Goal: Task Accomplishment & Management: Manage account settings

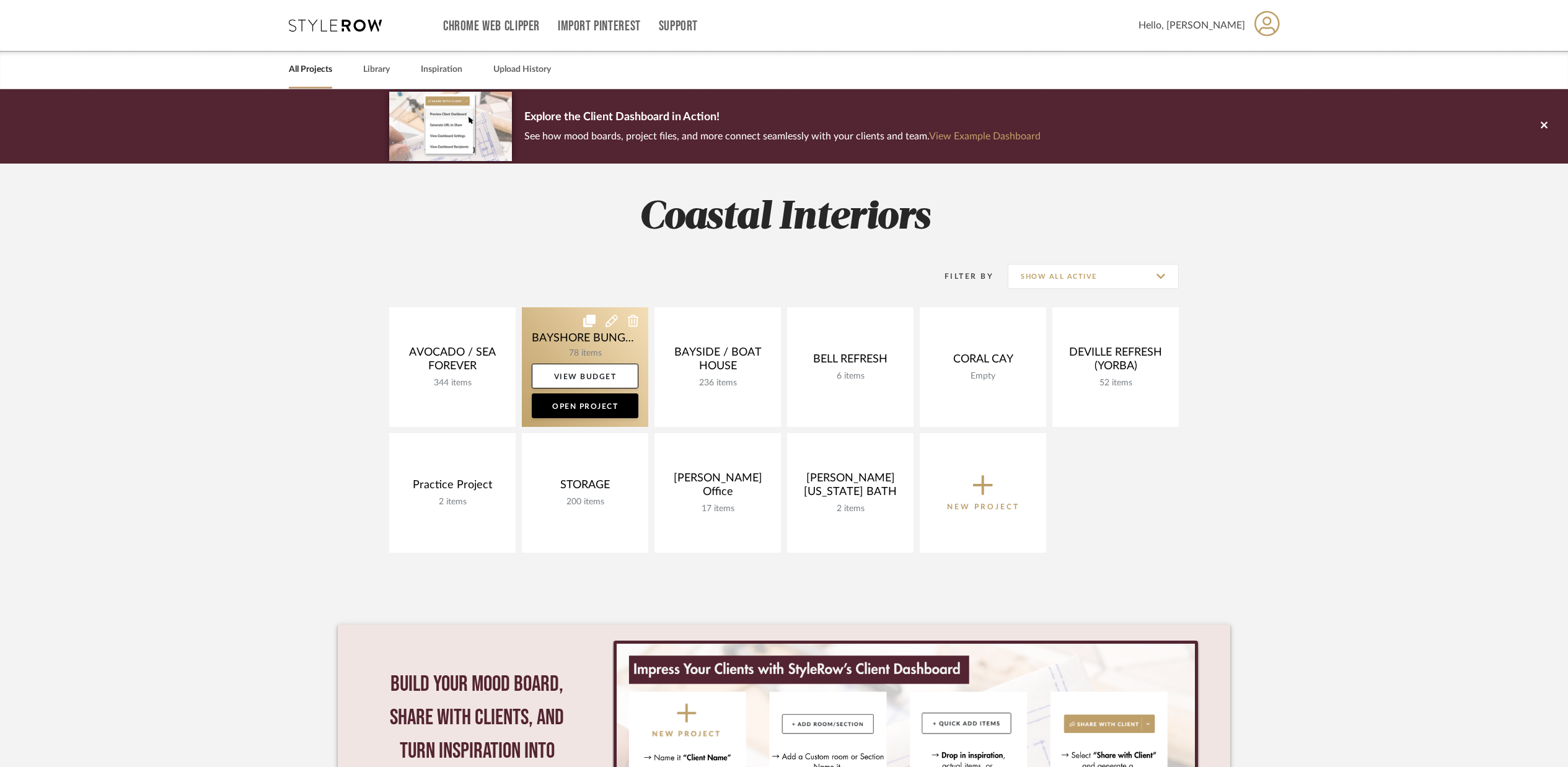
click at [579, 351] on link at bounding box center [586, 367] width 127 height 120
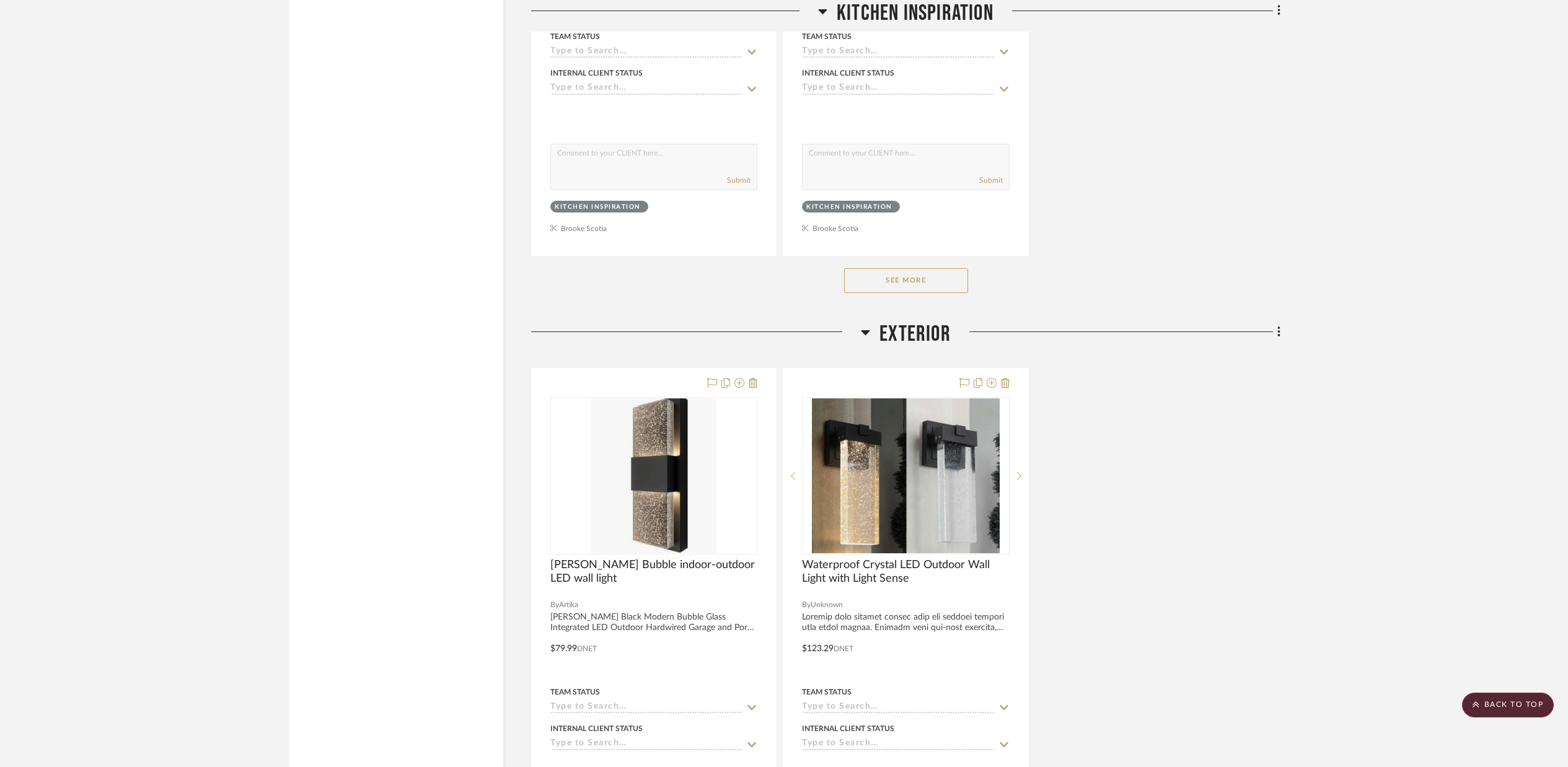
scroll to position [13832, 0]
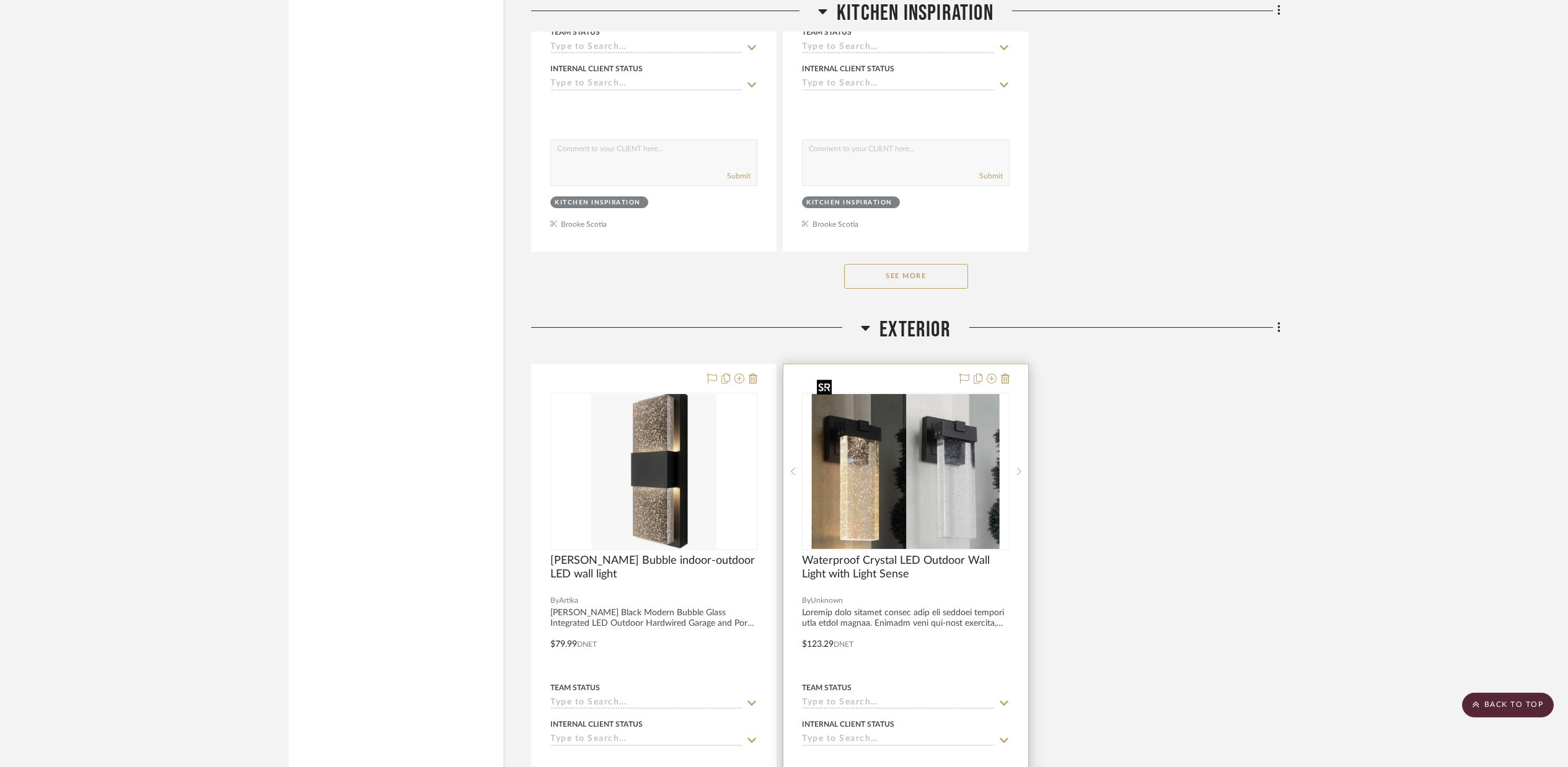
click at [921, 468] on img "0" at bounding box center [905, 471] width 188 height 155
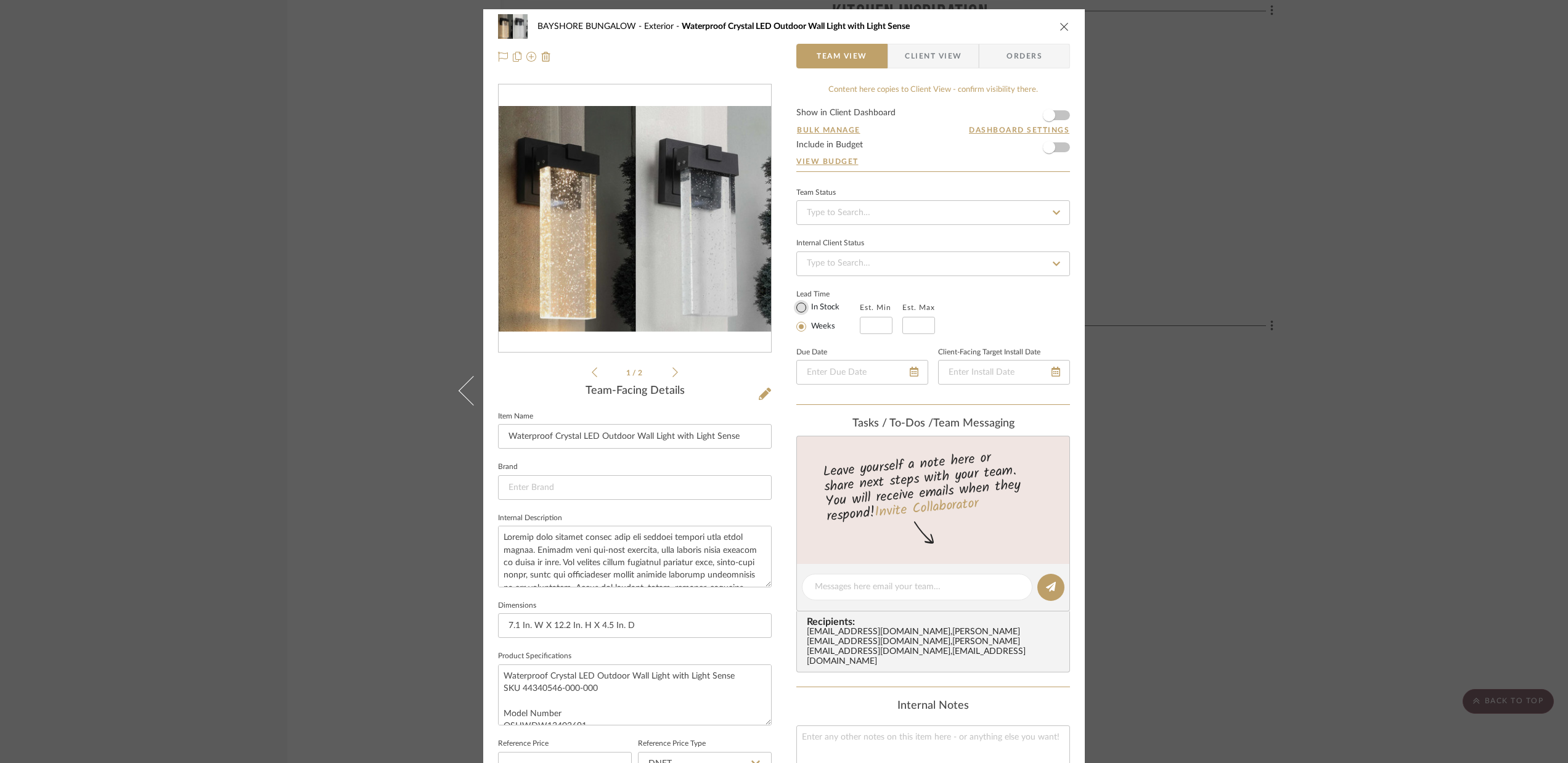
click at [800, 308] on input "In Stock" at bounding box center [802, 308] width 15 height 15
radio input "true"
click at [1051, 211] on icon at bounding box center [1056, 212] width 11 height 8
click at [823, 278] on span "Ordered" at bounding box center [821, 276] width 32 height 8
type input "[DATE]"
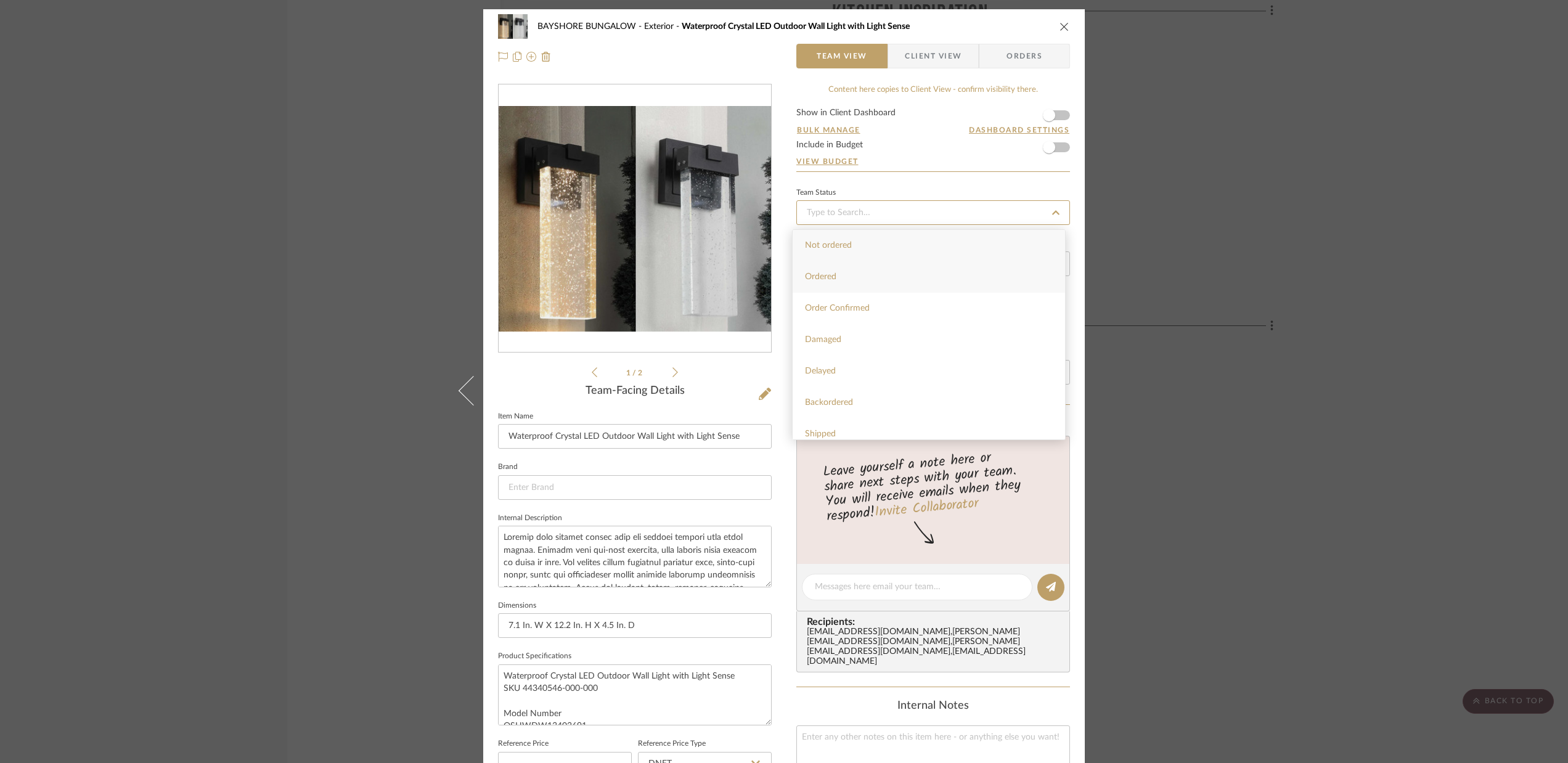
type input "Ordered"
type input "[DATE]"
type input "Ordered"
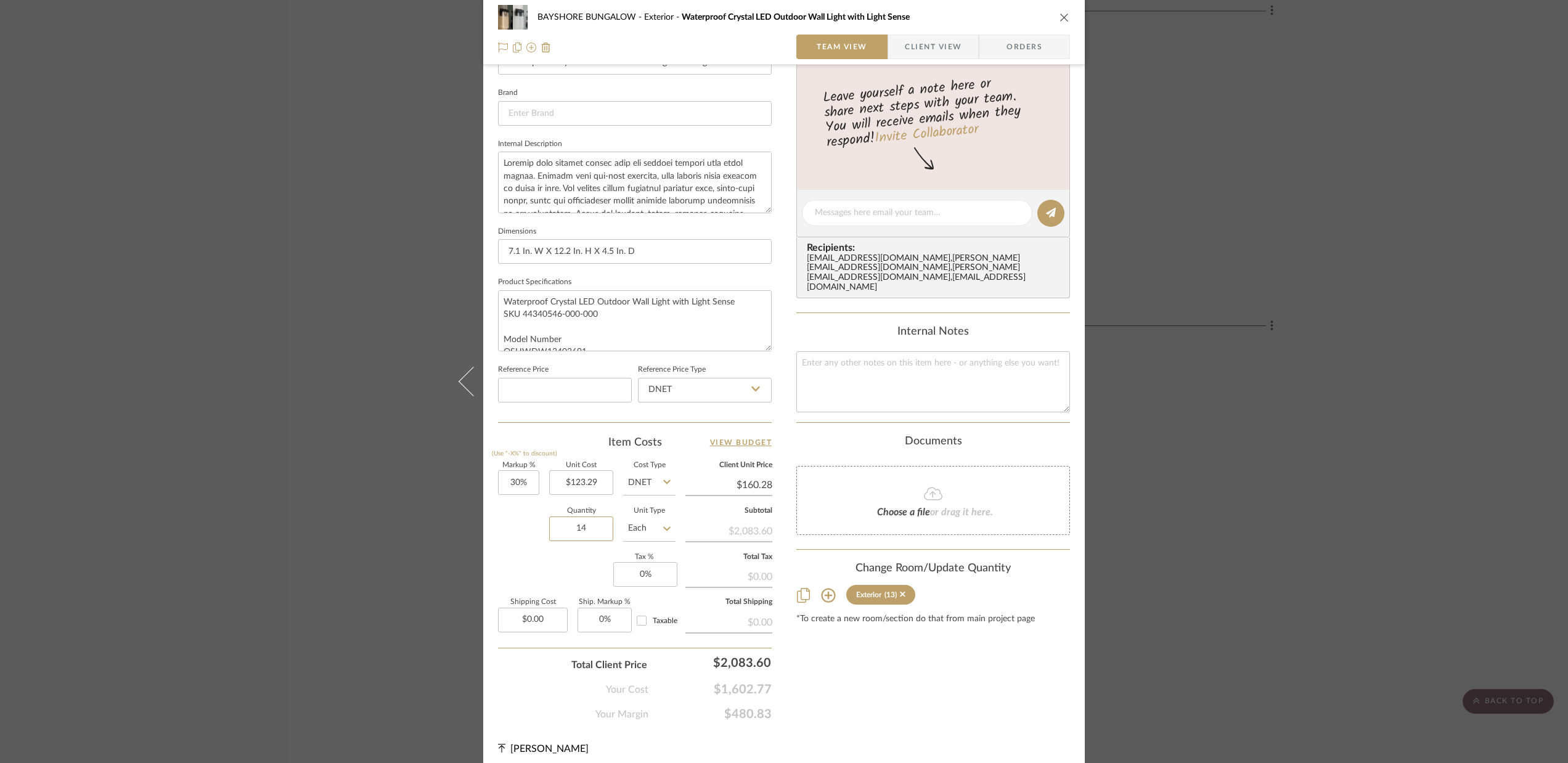
scroll to position [380, 0]
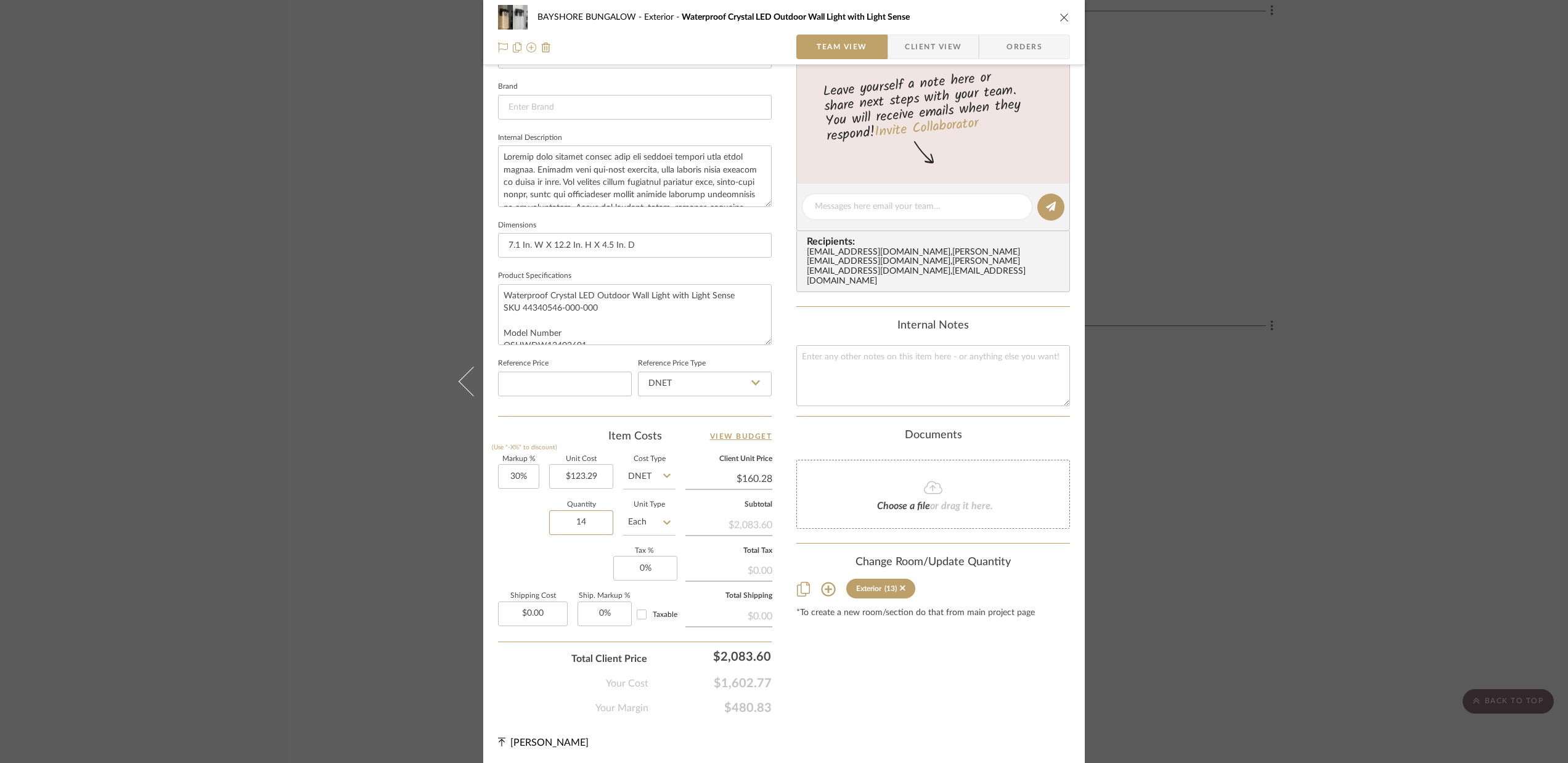
type input "14"
click at [816, 644] on div "Content here copies to Client View - confirm visibility there. Show in Client D…" at bounding box center [933, 209] width 274 height 1012
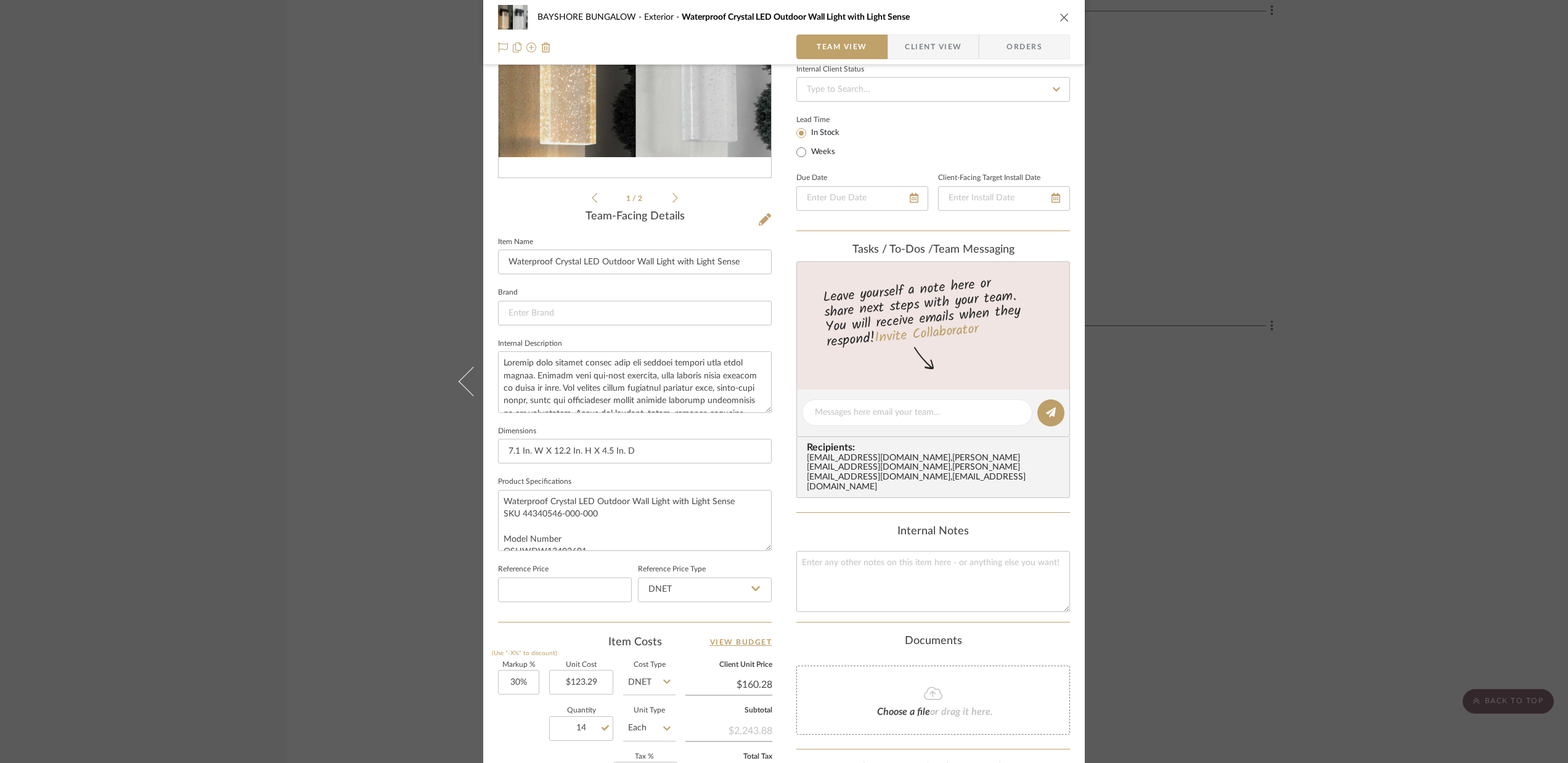
scroll to position [0, 0]
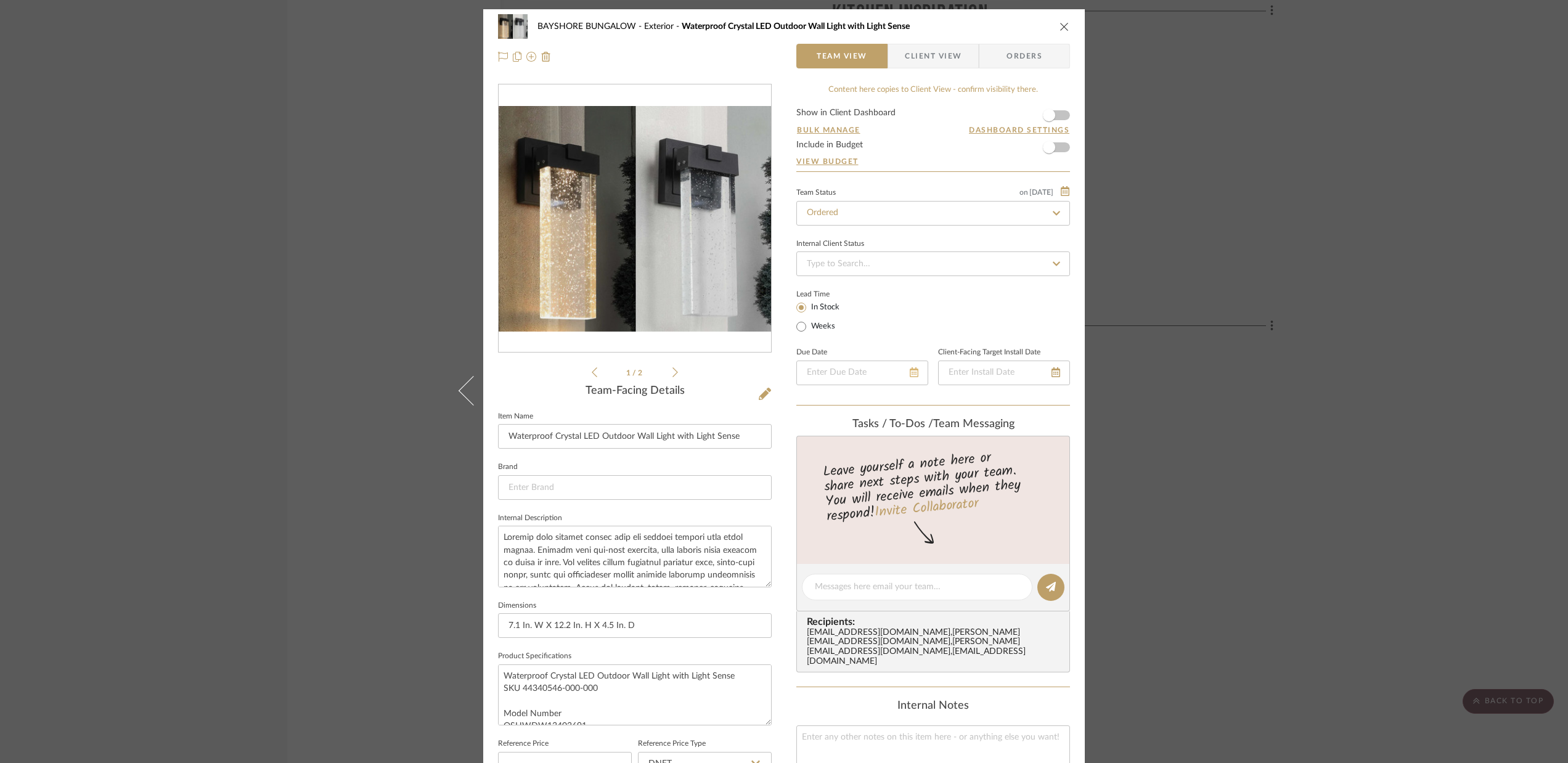
click at [910, 374] on icon at bounding box center [913, 371] width 8 height 10
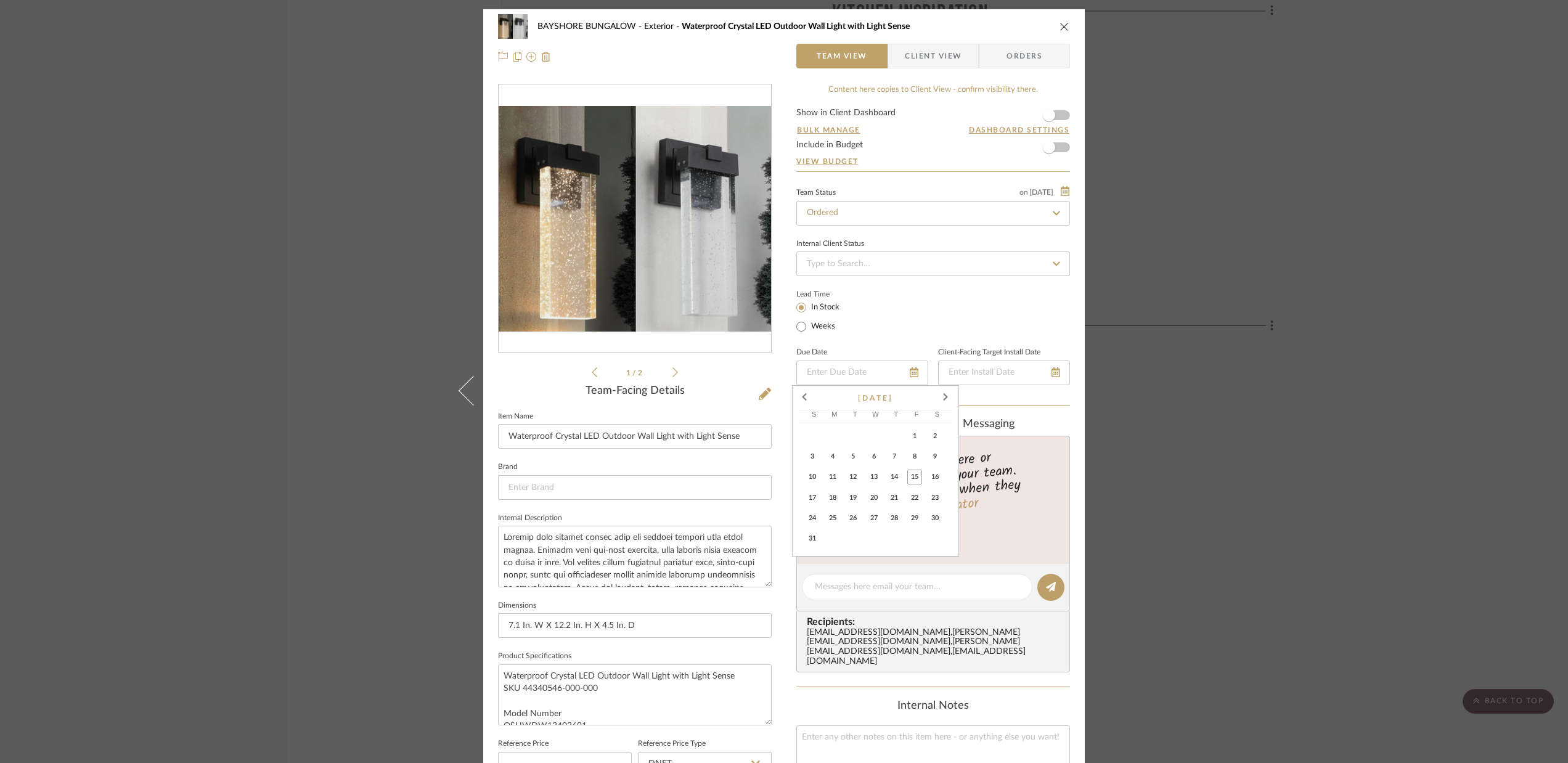
click at [894, 500] on span "21" at bounding box center [895, 498] width 15 height 15
type input "[DATE]"
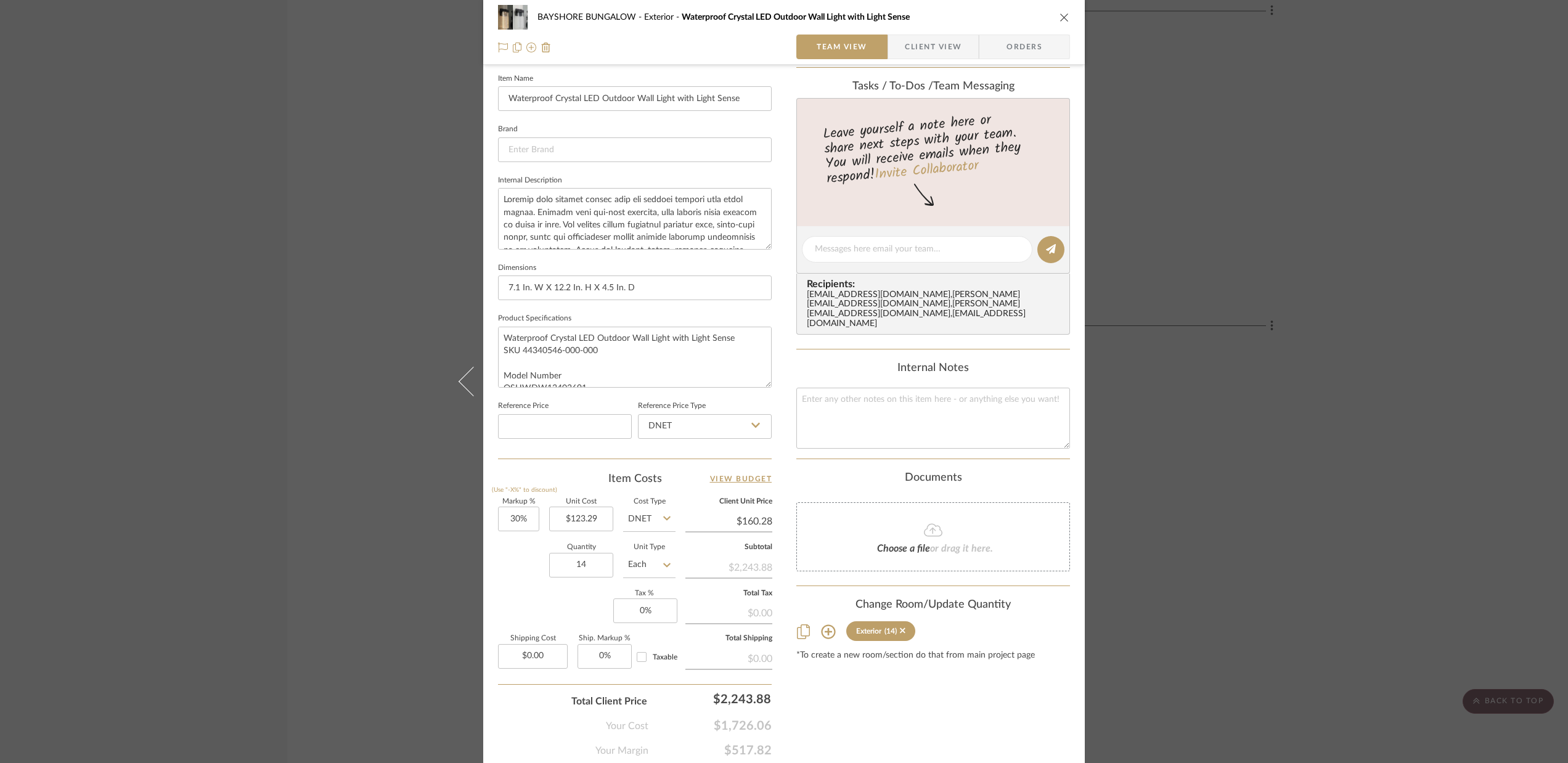
scroll to position [380, 0]
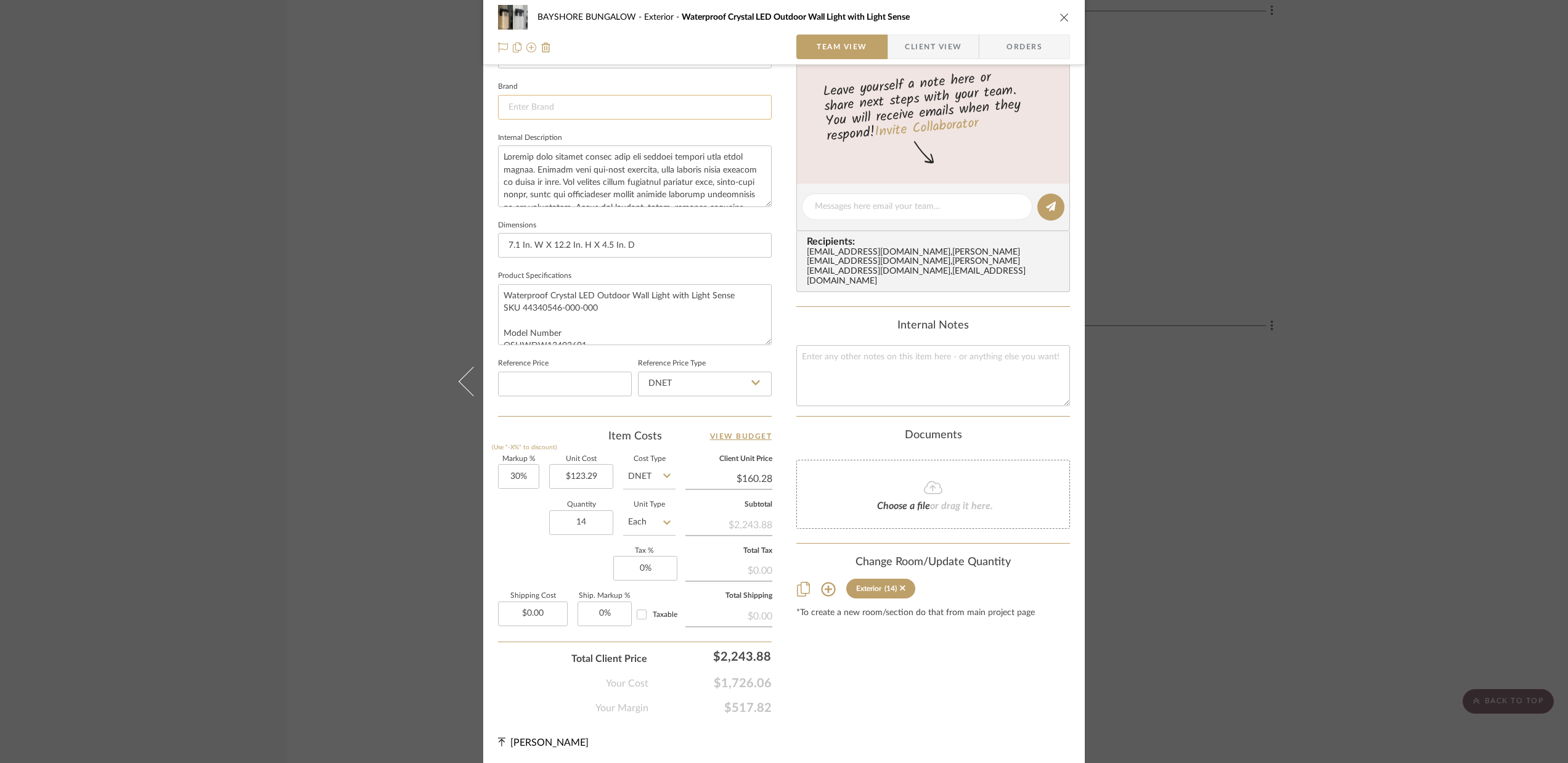
click at [532, 110] on input at bounding box center [635, 107] width 274 height 25
click at [1061, 14] on icon "close" at bounding box center [1064, 17] width 10 height 10
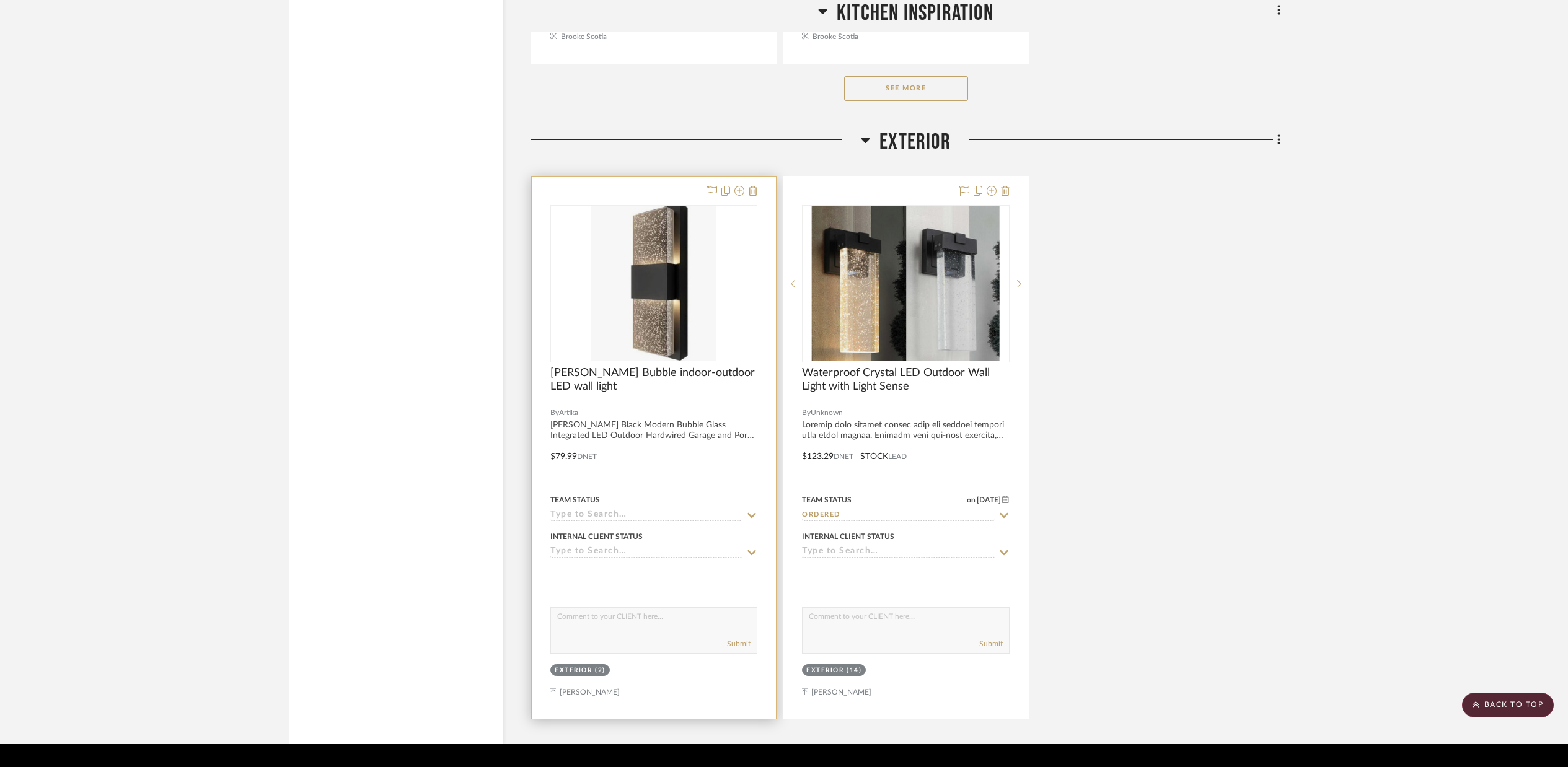
scroll to position [14034, 0]
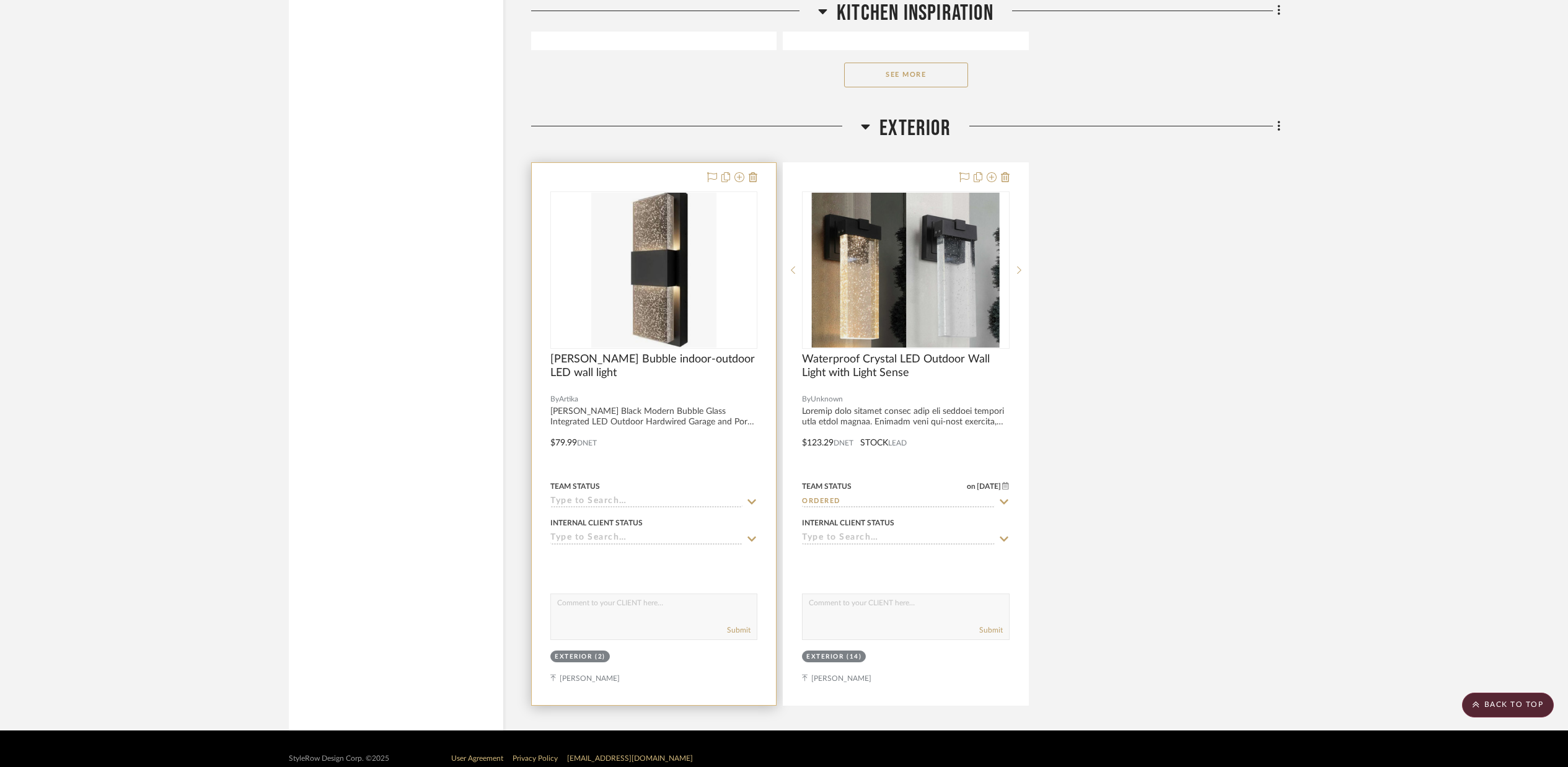
click at [715, 315] on img "0" at bounding box center [653, 269] width 125 height 155
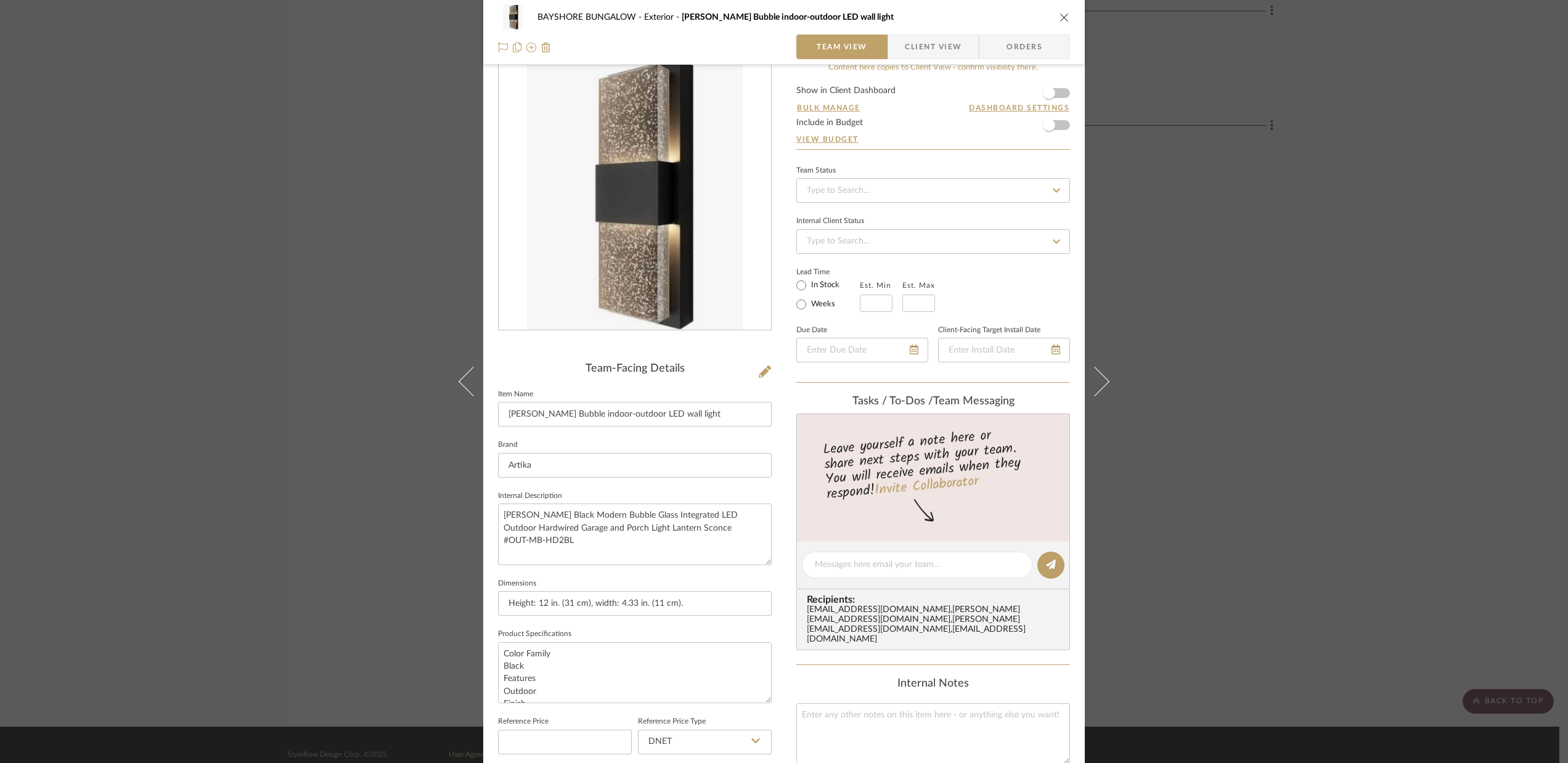
scroll to position [0, 0]
